Goal: Information Seeking & Learning: Stay updated

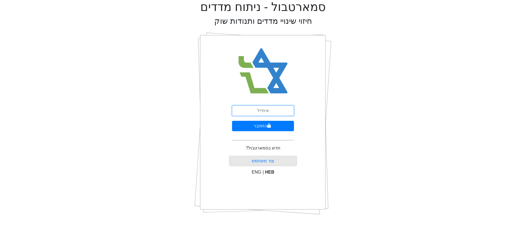
click at [260, 109] on input "email" at bounding box center [263, 111] width 62 height 10
type input "t"
type input "[EMAIL_ADDRESS][DOMAIN_NAME]"
click at [263, 126] on button "התחבר" at bounding box center [263, 126] width 62 height 10
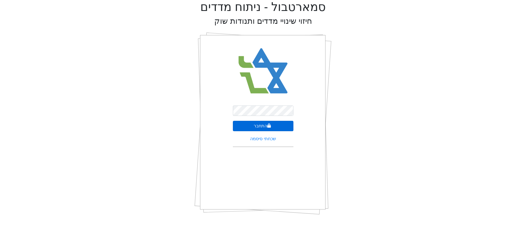
click at [260, 129] on button "התחבר" at bounding box center [263, 126] width 61 height 10
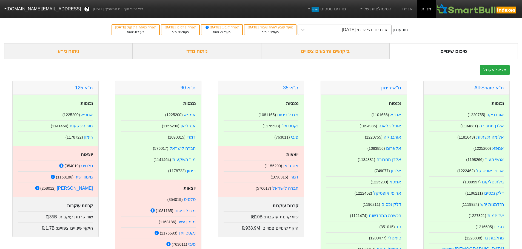
click at [375, 31] on div "הרכבים חצי שנתי [DATE]" at bounding box center [365, 30] width 47 height 7
click at [371, 30] on div "הרכבים חצי שנתי [DATE]" at bounding box center [365, 30] width 47 height 7
click at [405, 8] on link "אג״ח" at bounding box center [407, 9] width 19 height 18
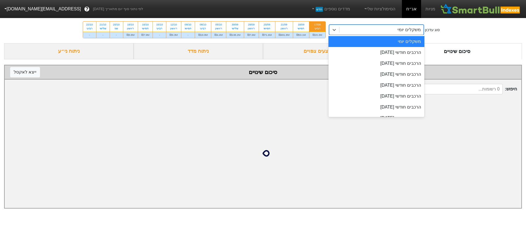
click at [352, 29] on div "משקלים יומי" at bounding box center [381, 30] width 84 height 10
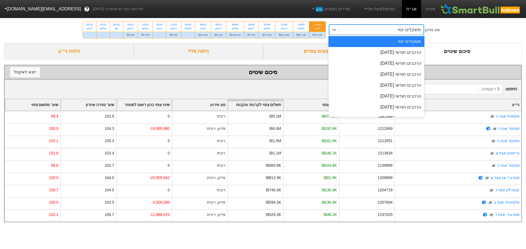
click at [398, 41] on div "משקלים יומי" at bounding box center [376, 41] width 96 height 11
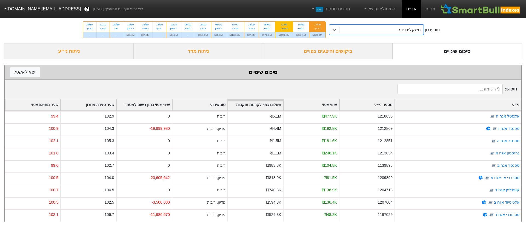
click at [284, 28] on div "ראשון" at bounding box center [283, 29] width 11 height 4
click at [284, 25] on input "21/09 ראשון ₪491.8M" at bounding box center [282, 24] width 4 height 4
radio input "true"
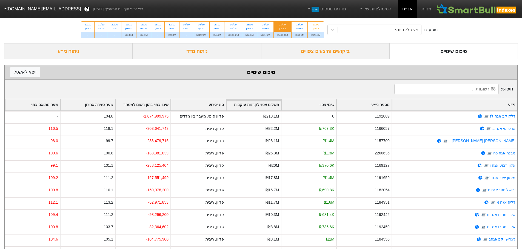
click at [327, 54] on div "ביקושים והיצעים צפויים" at bounding box center [325, 51] width 128 height 16
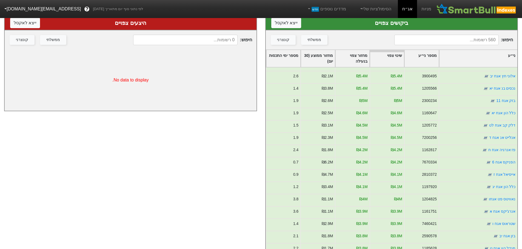
scroll to position [110, 0]
